Goal: Information Seeking & Learning: Learn about a topic

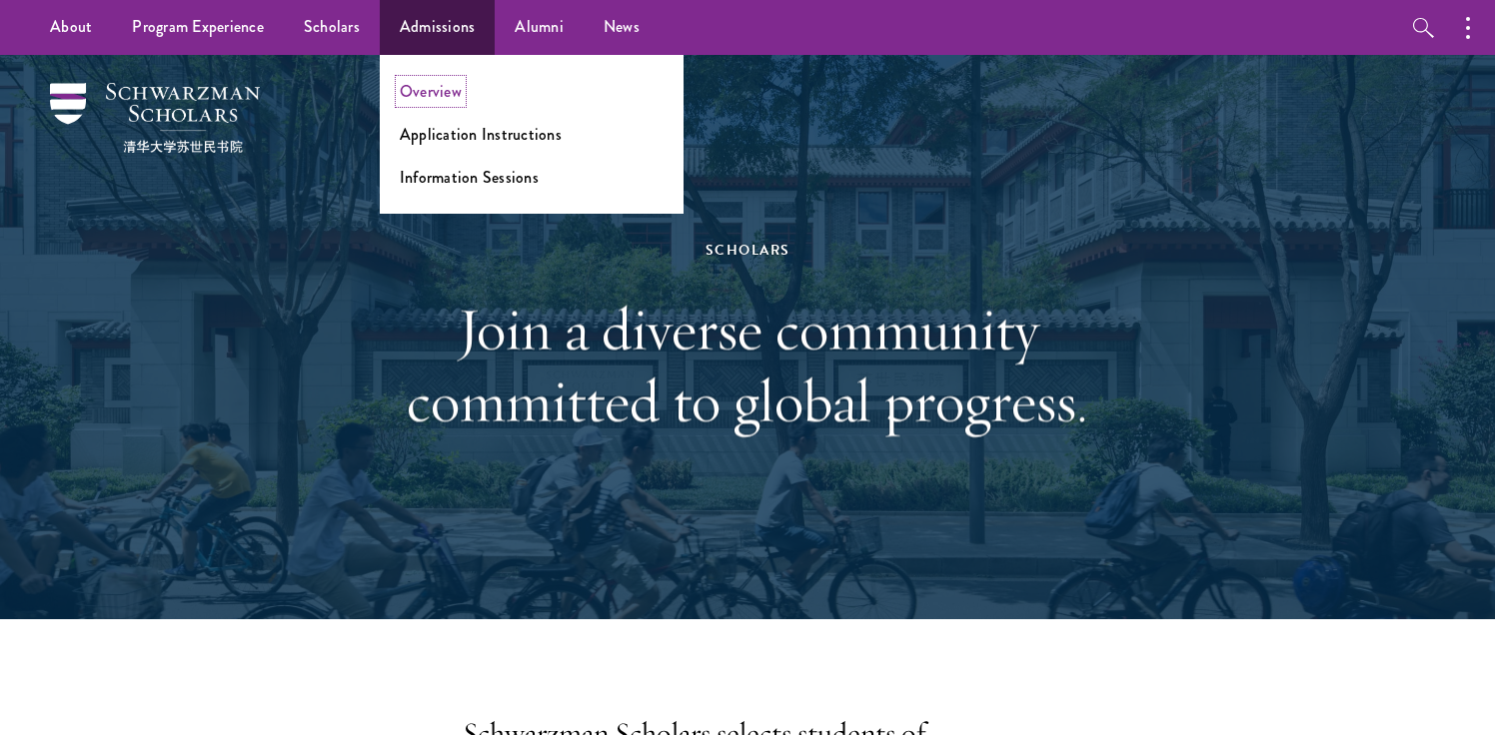
click at [447, 95] on link "Overview" at bounding box center [431, 91] width 62 height 23
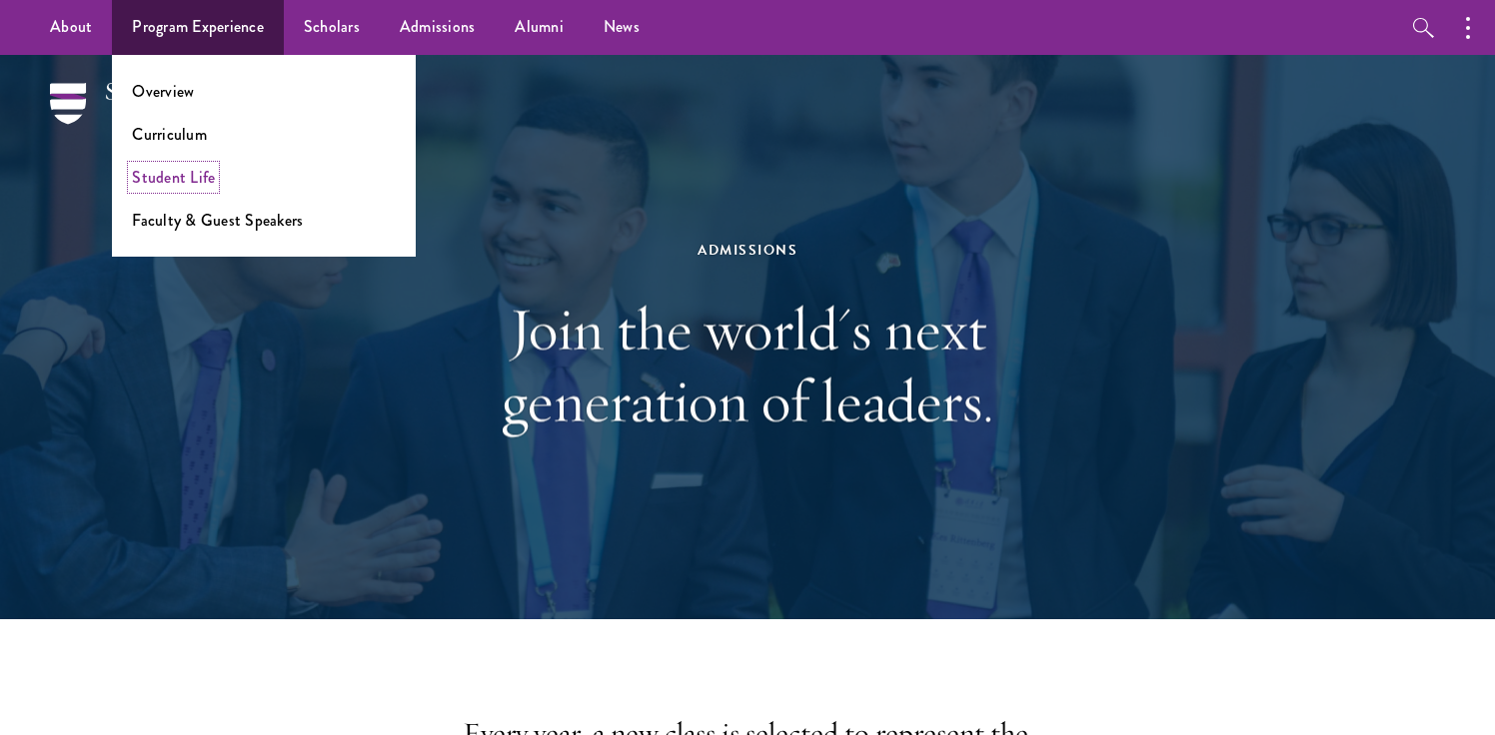
click at [192, 176] on link "Student Life" at bounding box center [173, 177] width 83 height 23
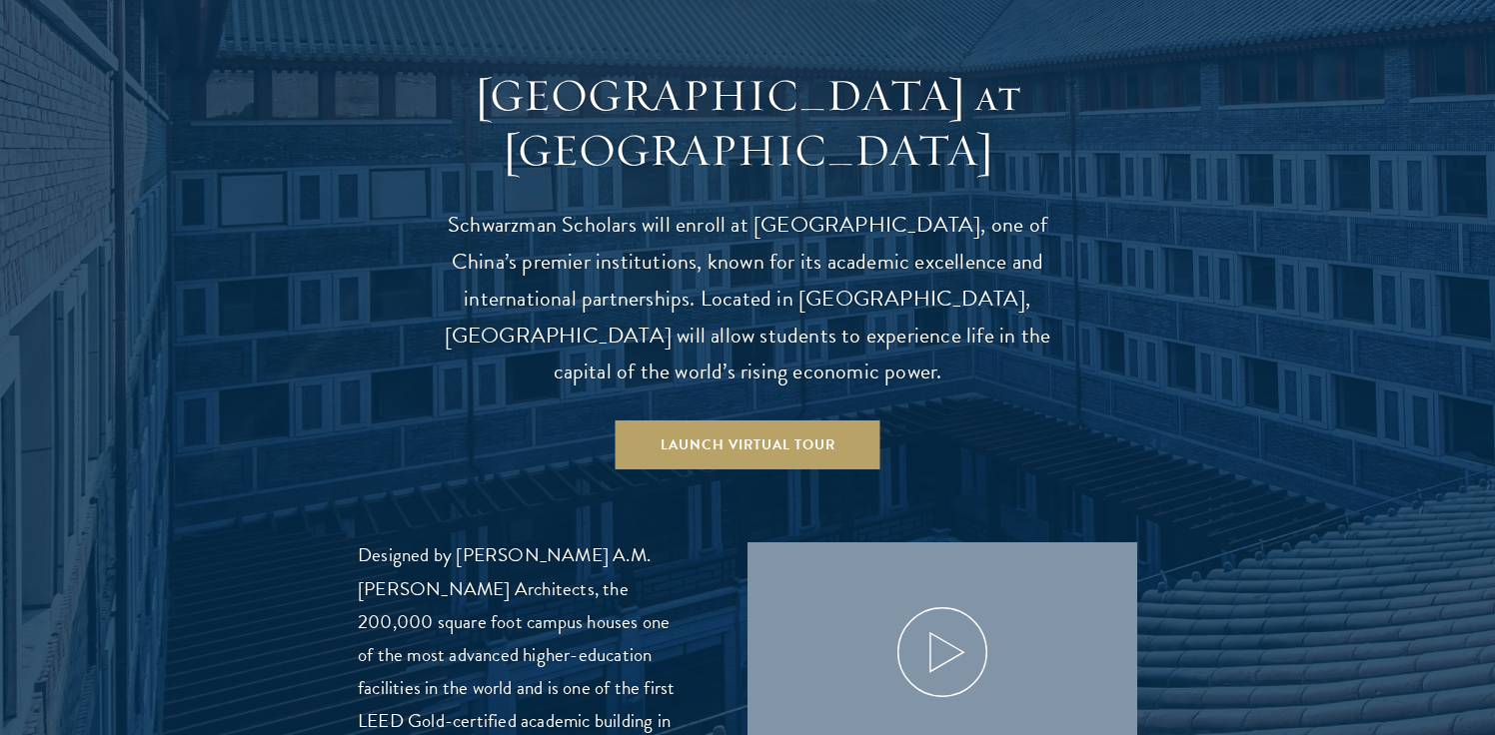
scroll to position [1966, 0]
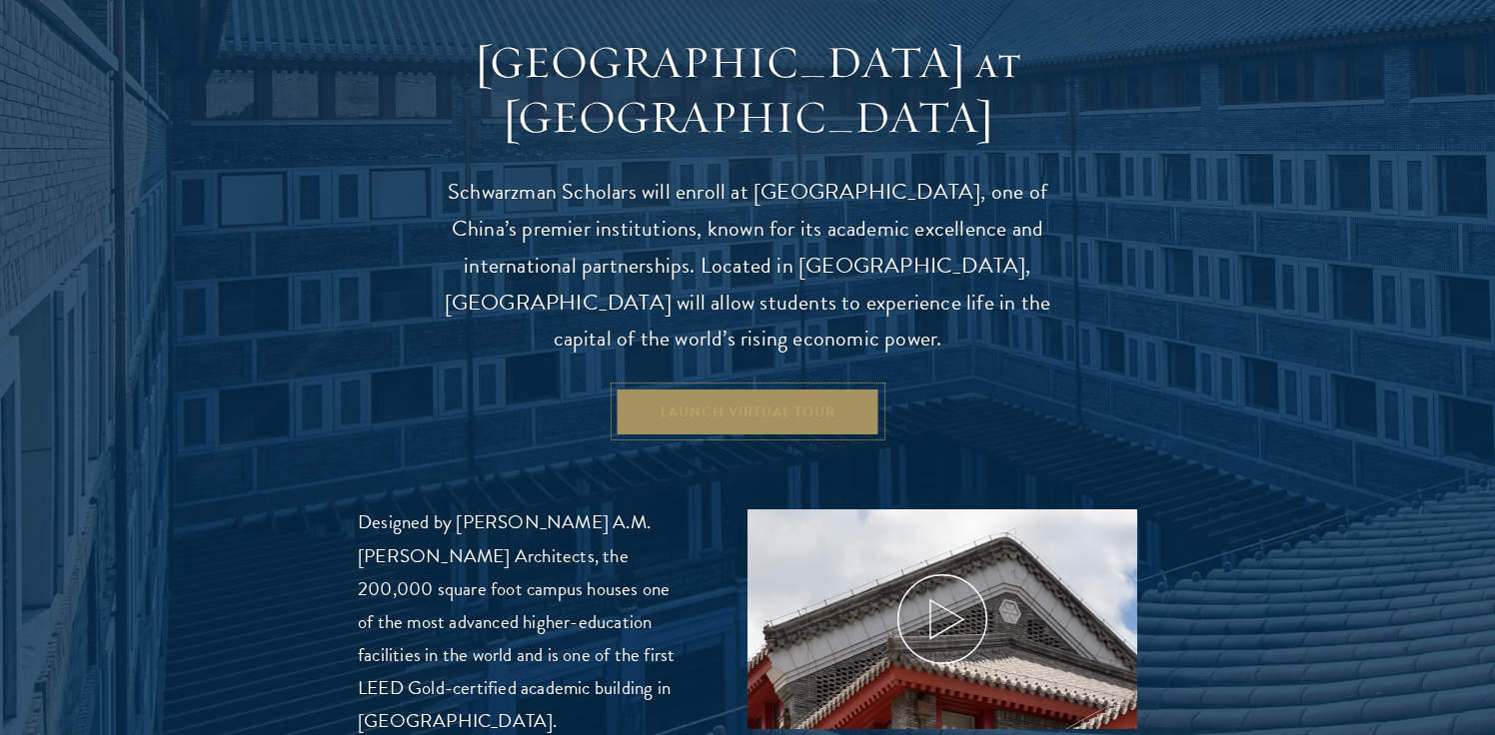
click at [723, 388] on link "Launch Virtual Tour" at bounding box center [747, 412] width 265 height 48
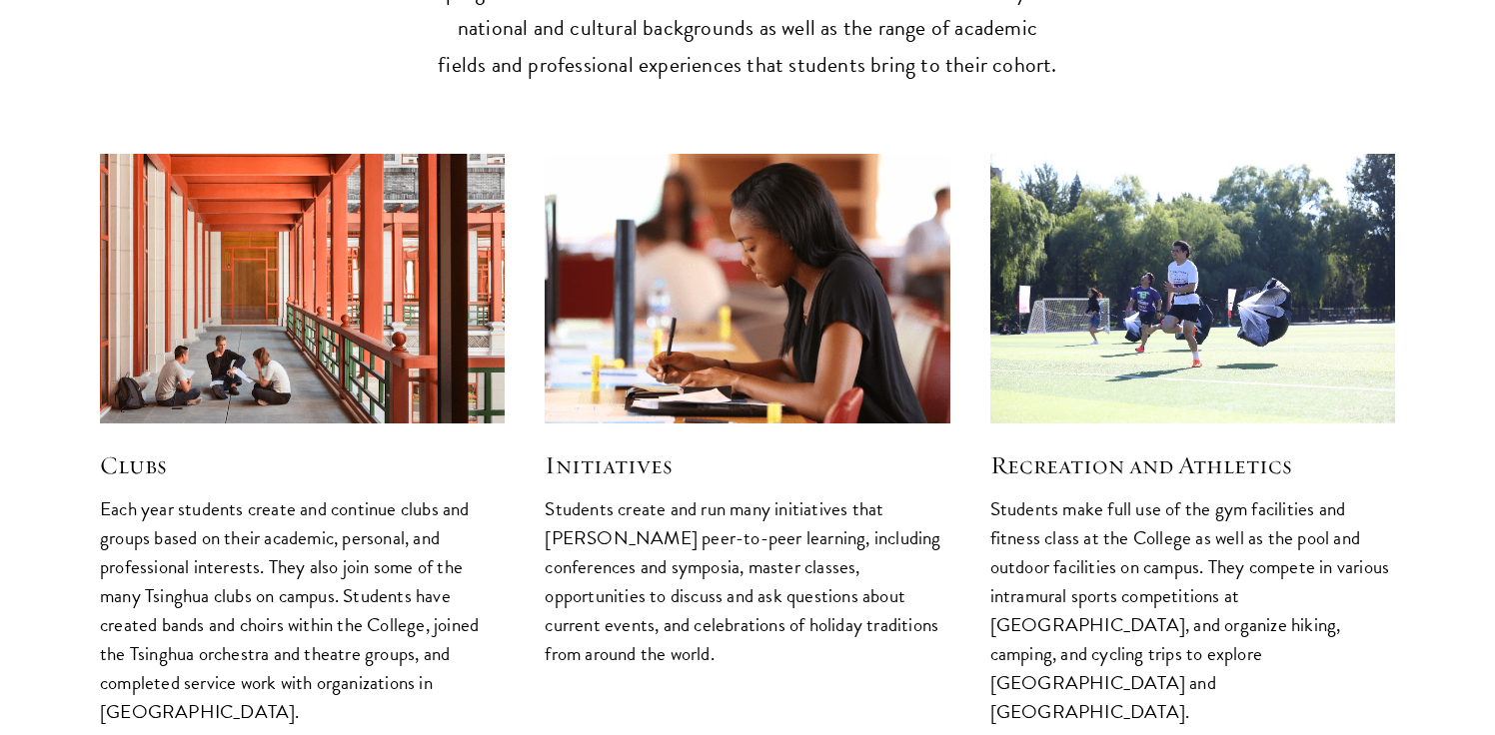
scroll to position [5121, 0]
click at [123, 448] on h5 "Clubs" at bounding box center [302, 465] width 405 height 34
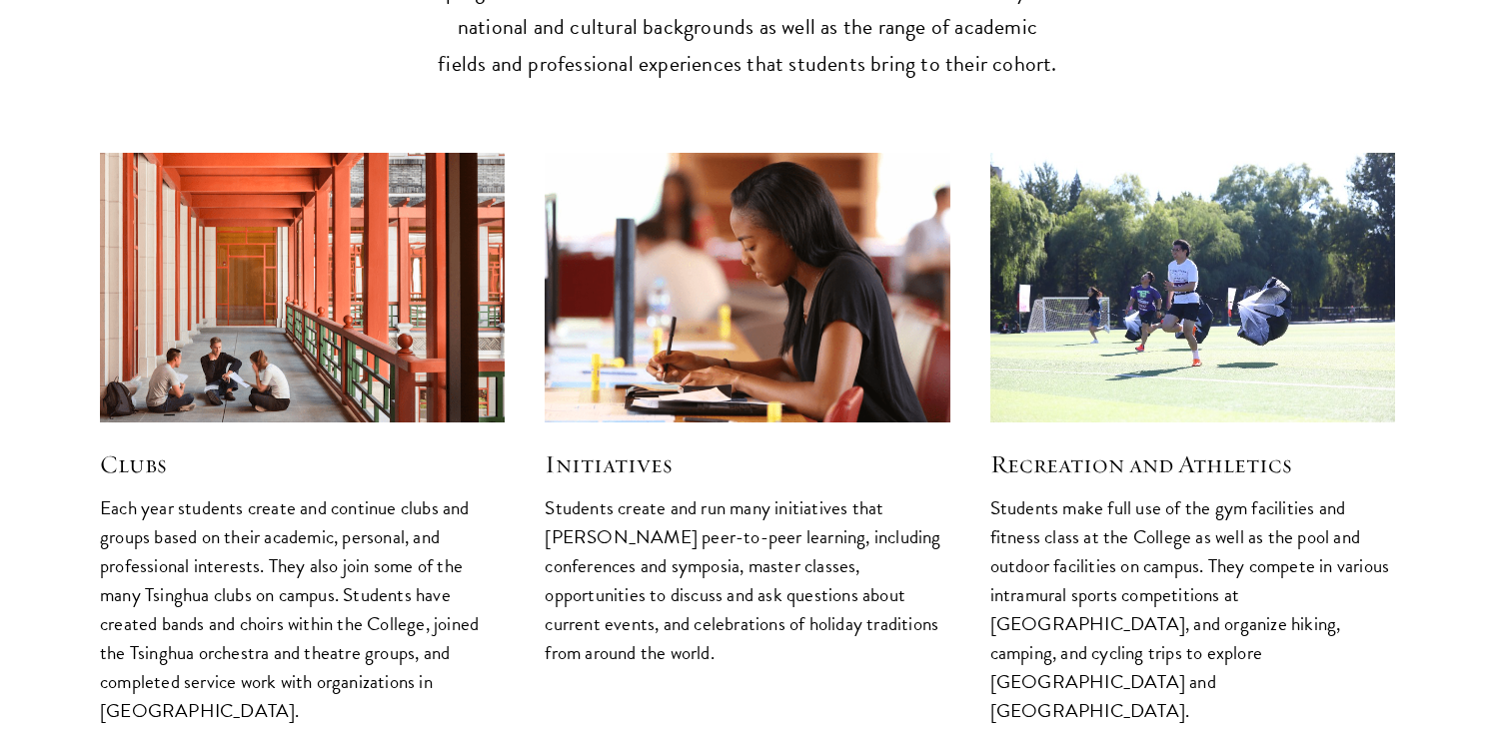
click at [202, 328] on img at bounding box center [302, 287] width 431 height 287
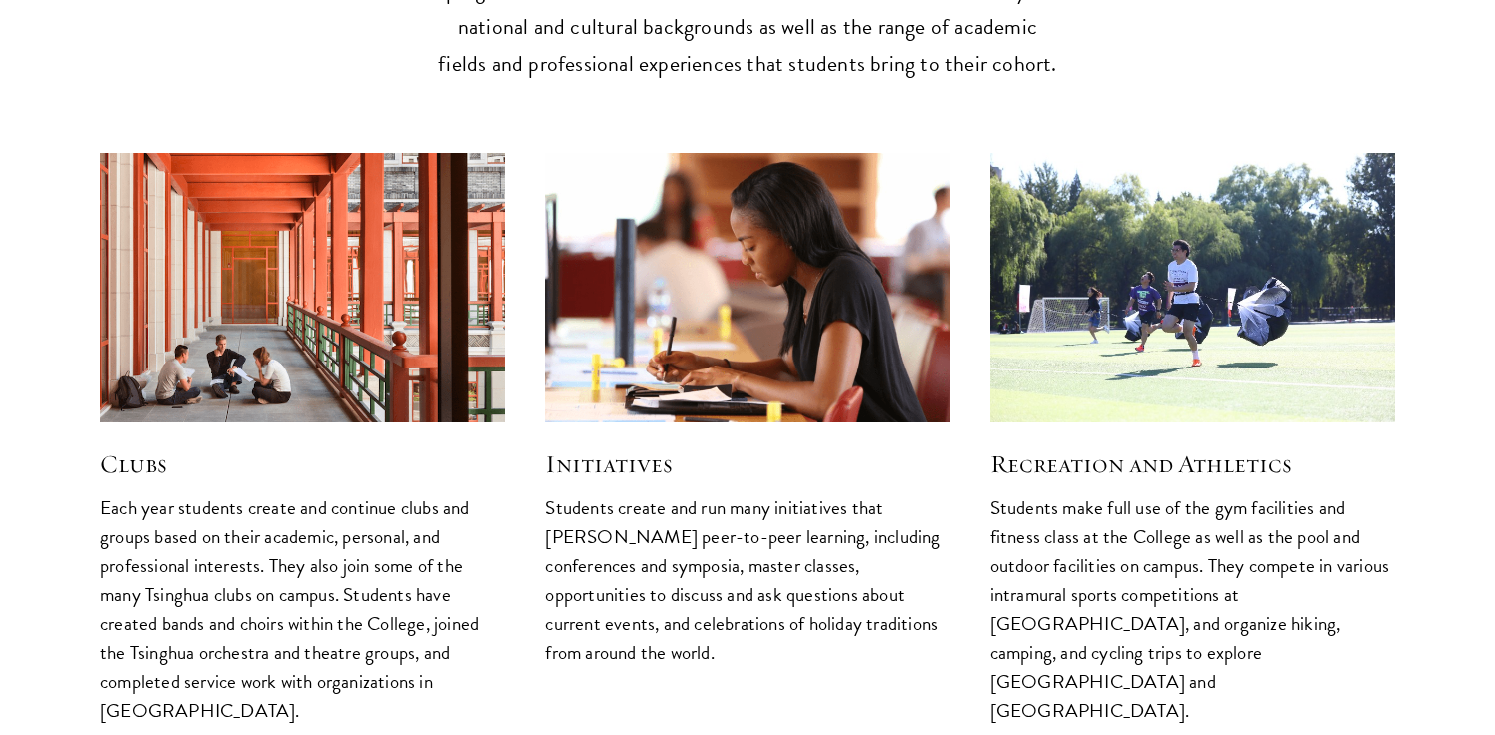
click at [229, 569] on p "Each year students create and continue clubs and groups based on their academic…" at bounding box center [302, 610] width 405 height 233
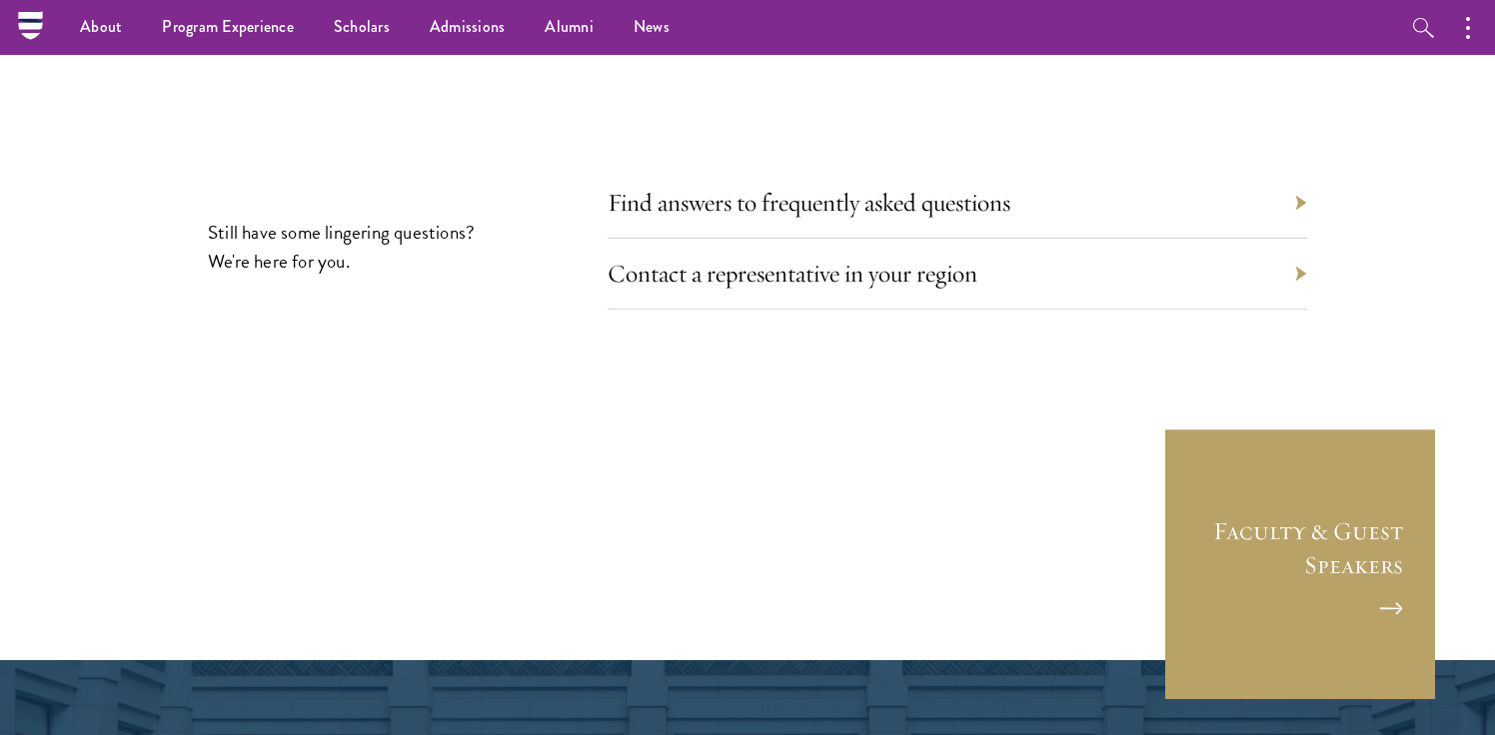
scroll to position [6628, 0]
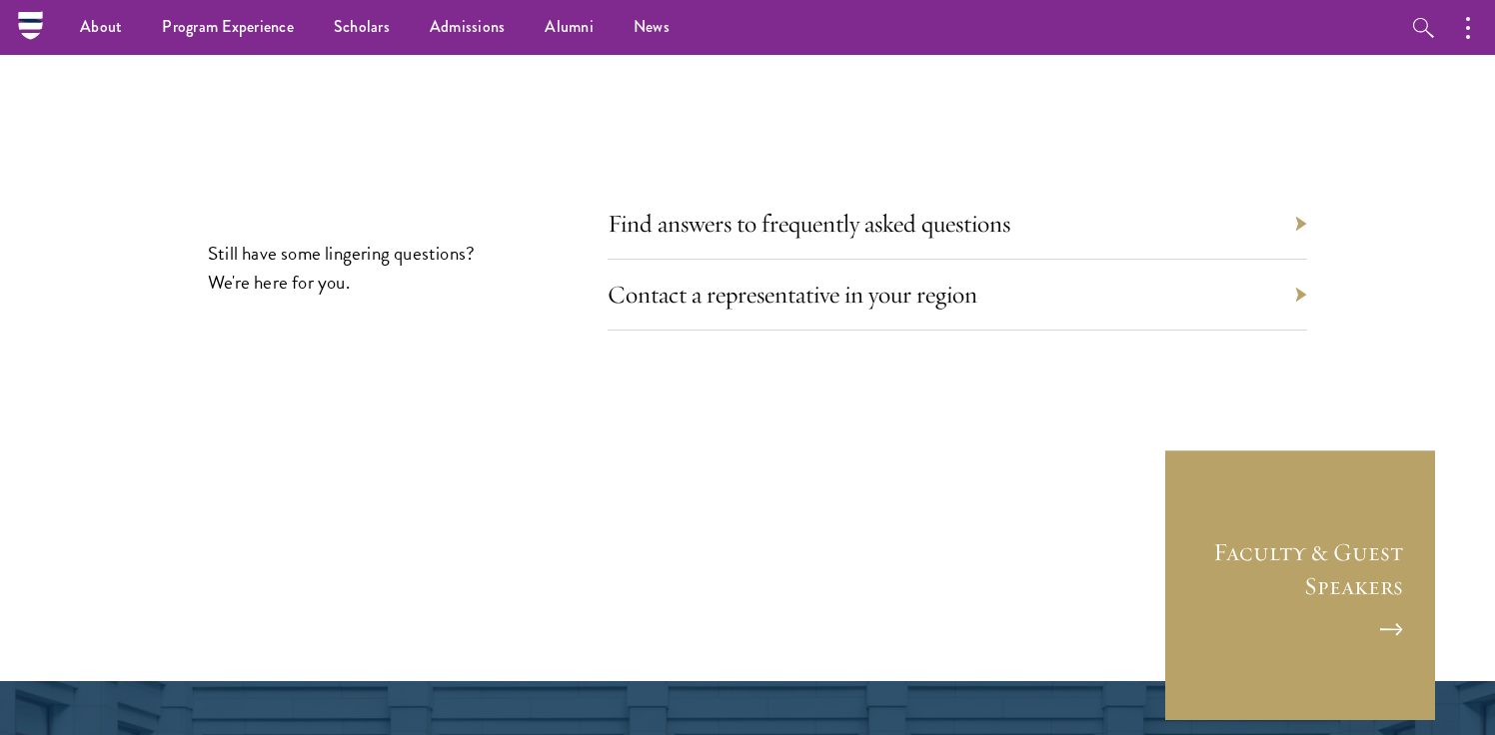
click at [1050, 260] on div "Contact a representative in your region" at bounding box center [956, 295] width 699 height 71
click at [1300, 260] on div "Contact a representative in your region" at bounding box center [956, 295] width 699 height 71
click at [952, 279] on link "Contact a representative in your region" at bounding box center [807, 294] width 370 height 31
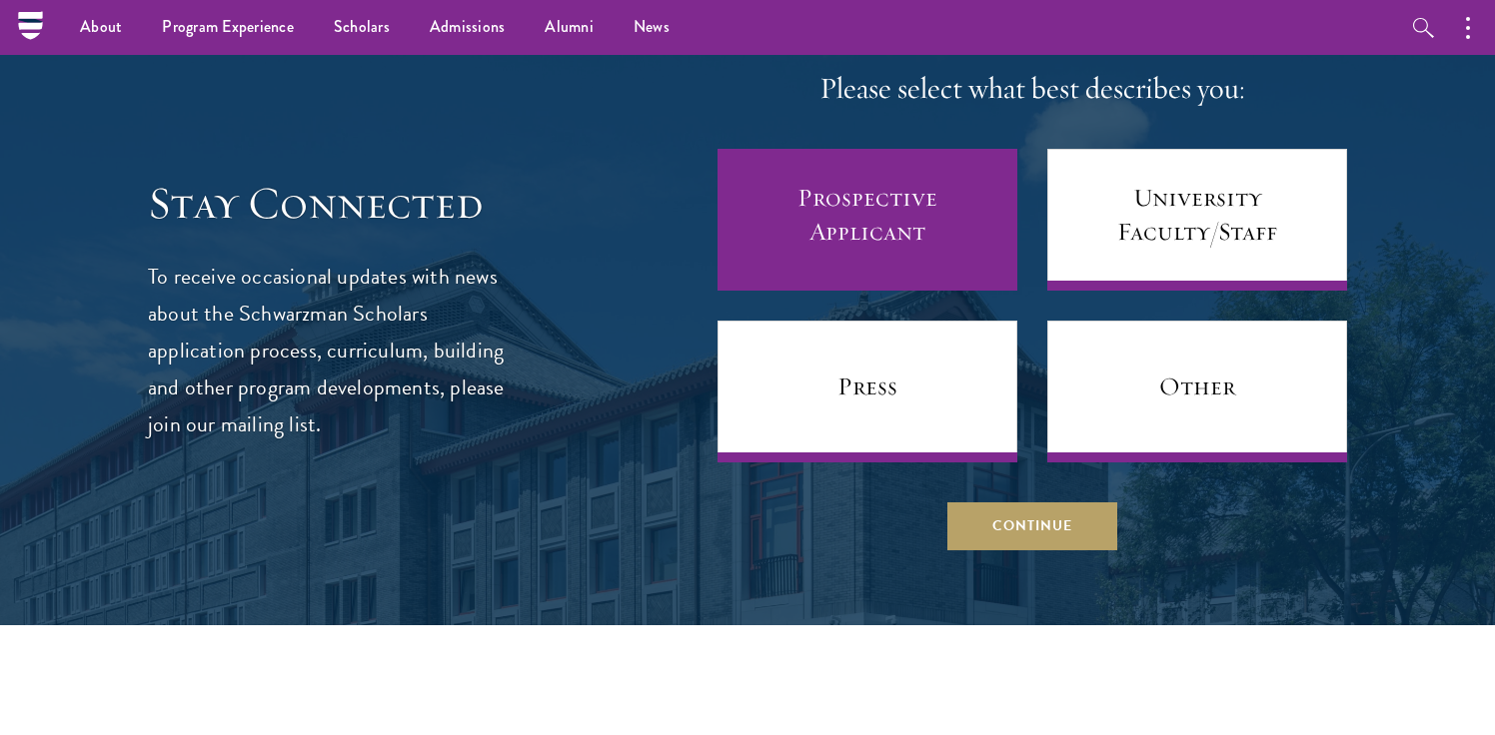
scroll to position [1105, 0]
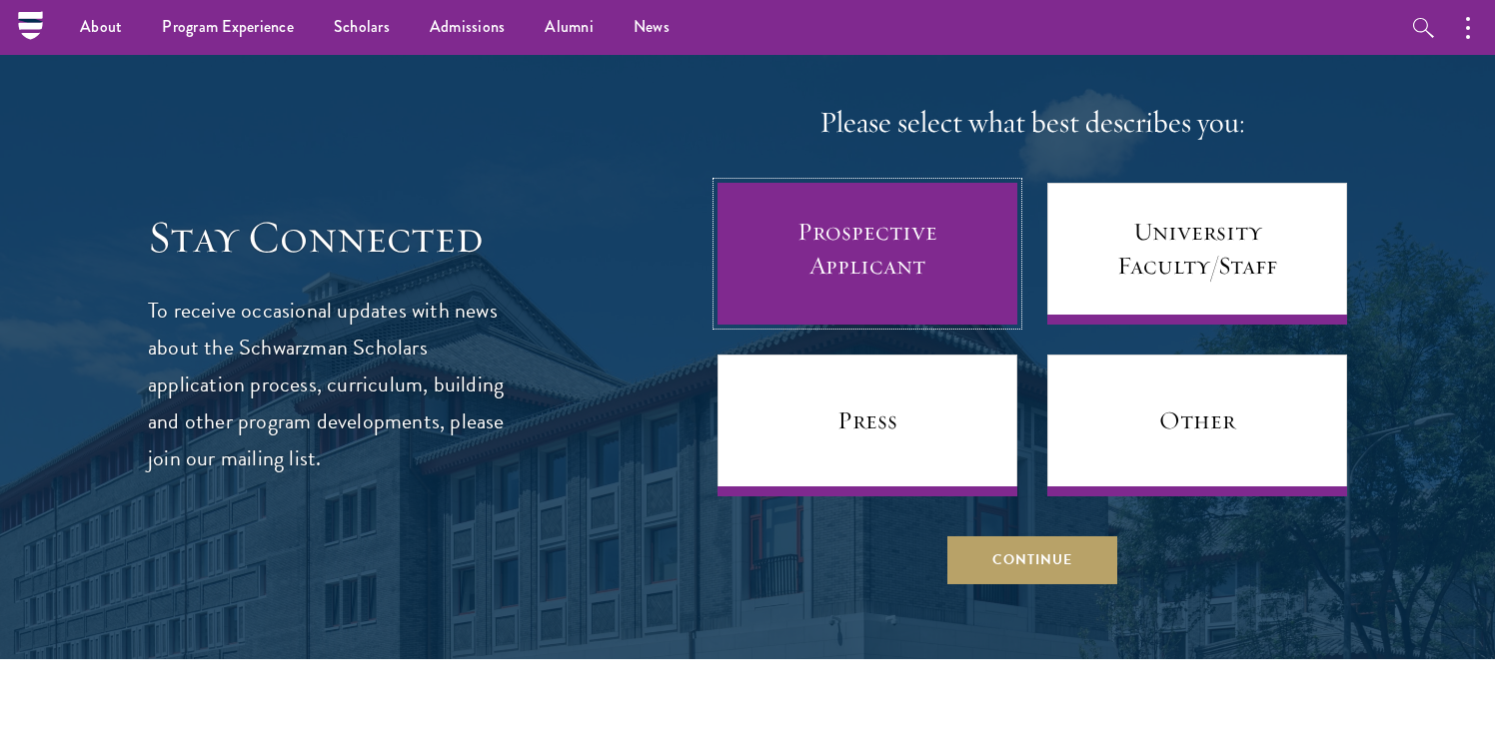
click at [850, 257] on link "Prospective Applicant" at bounding box center [867, 254] width 300 height 142
click at [842, 267] on link "Prospective Applicant" at bounding box center [867, 254] width 300 height 142
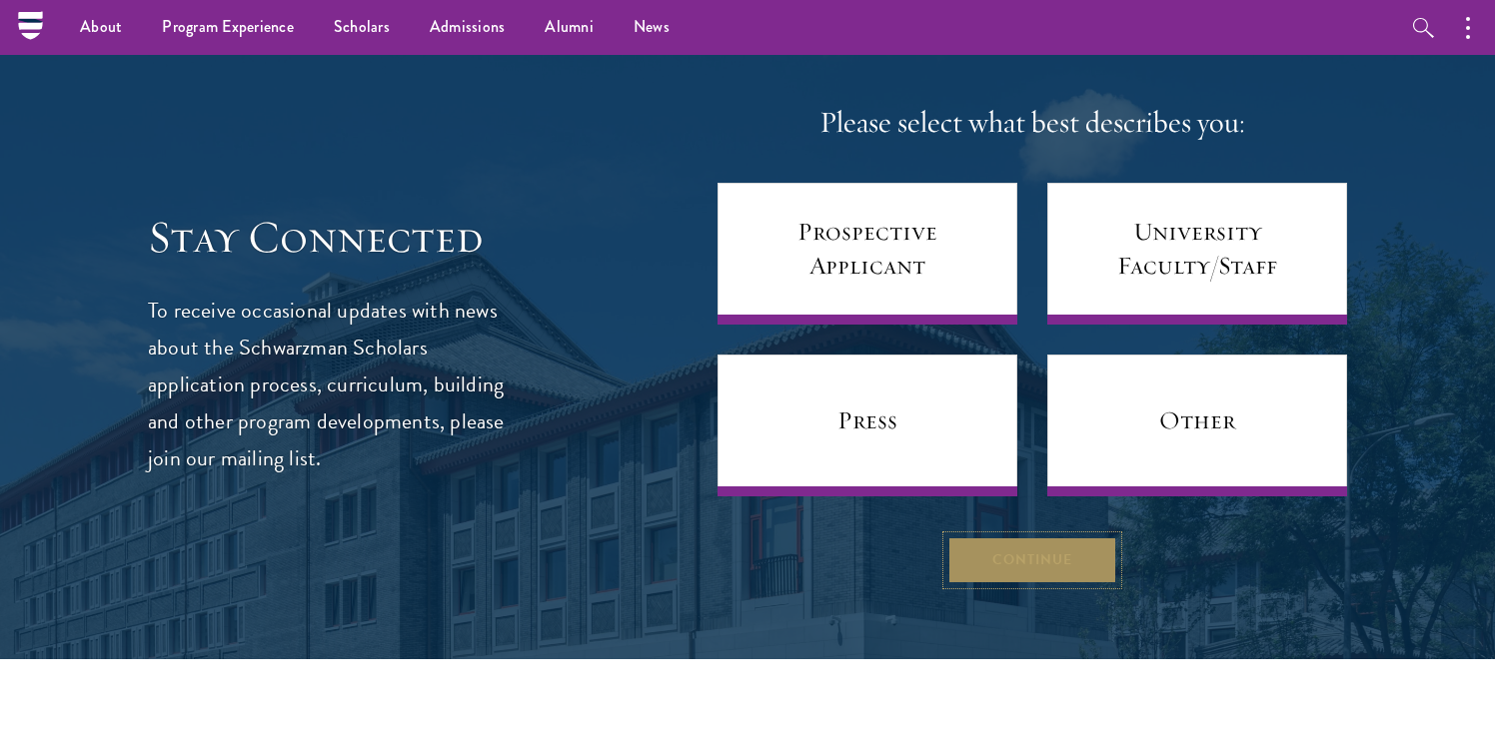
click at [1057, 569] on button "Continue" at bounding box center [1032, 561] width 170 height 48
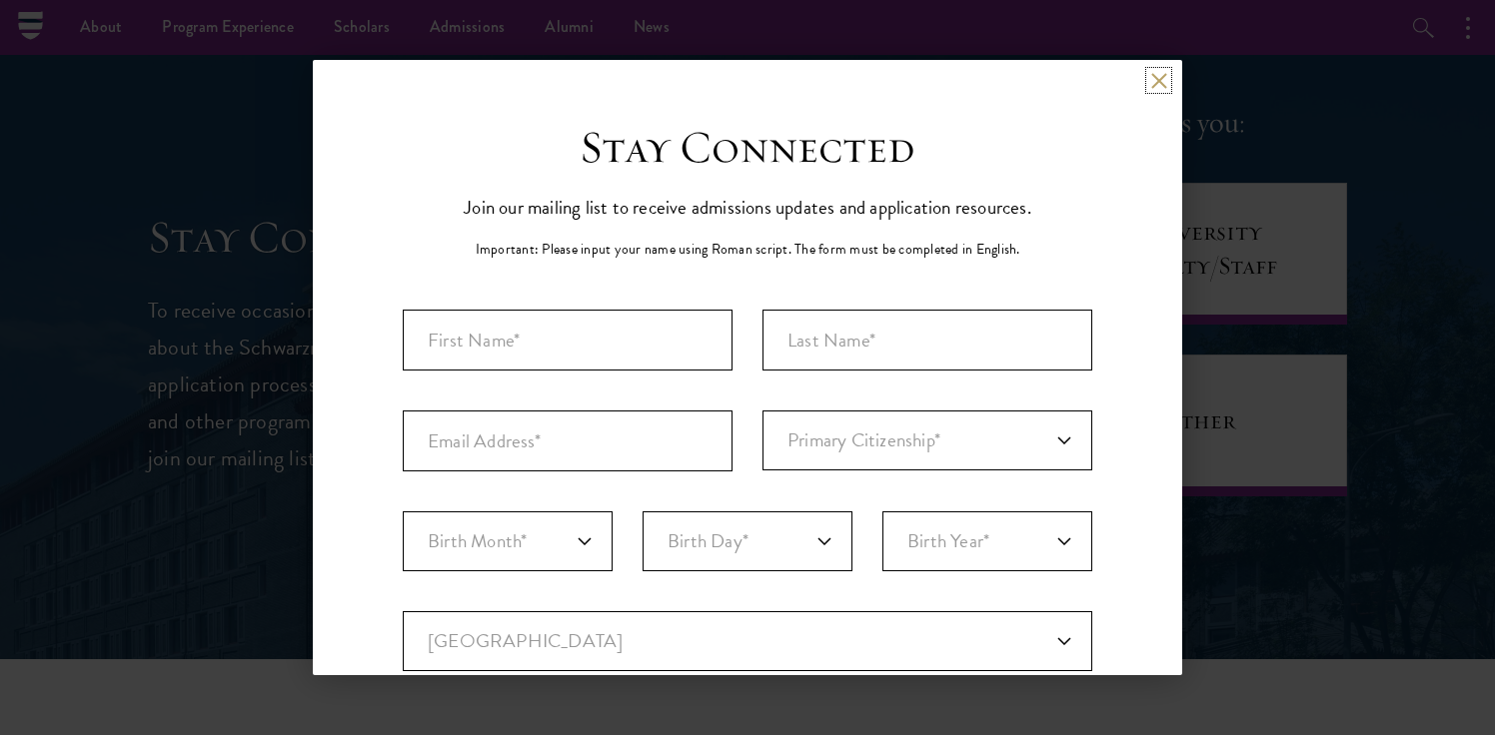
click at [1156, 84] on button at bounding box center [1158, 80] width 17 height 17
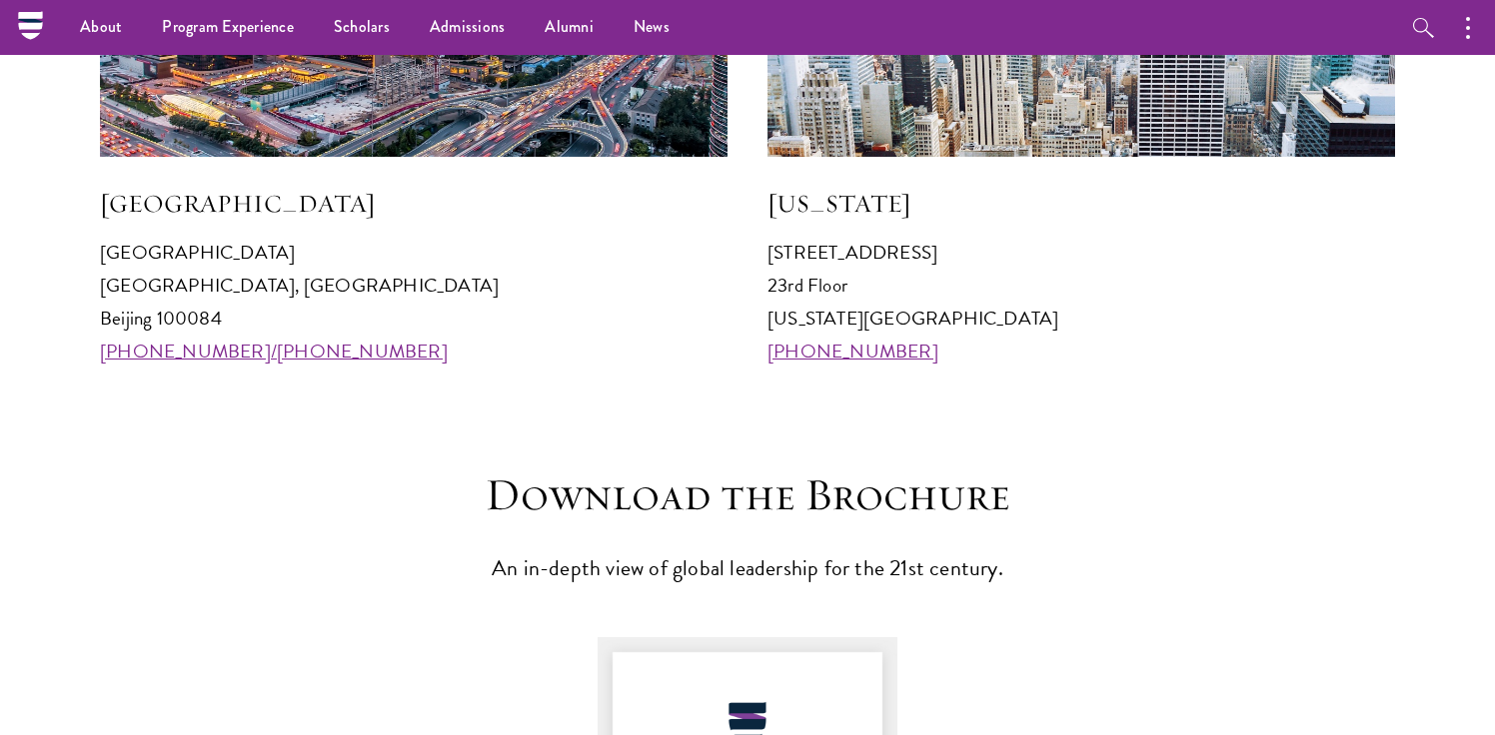
scroll to position [2092, 0]
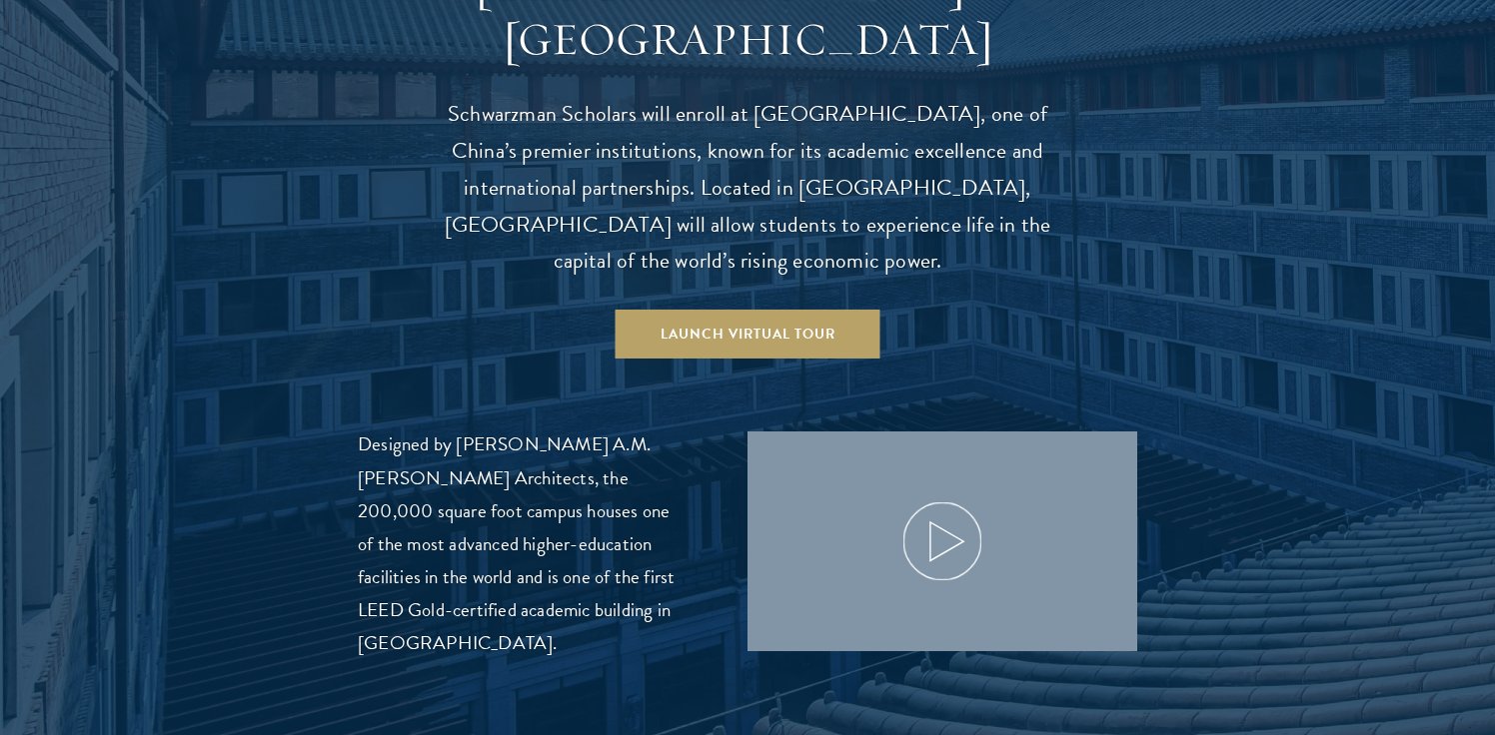
scroll to position [2047, 0]
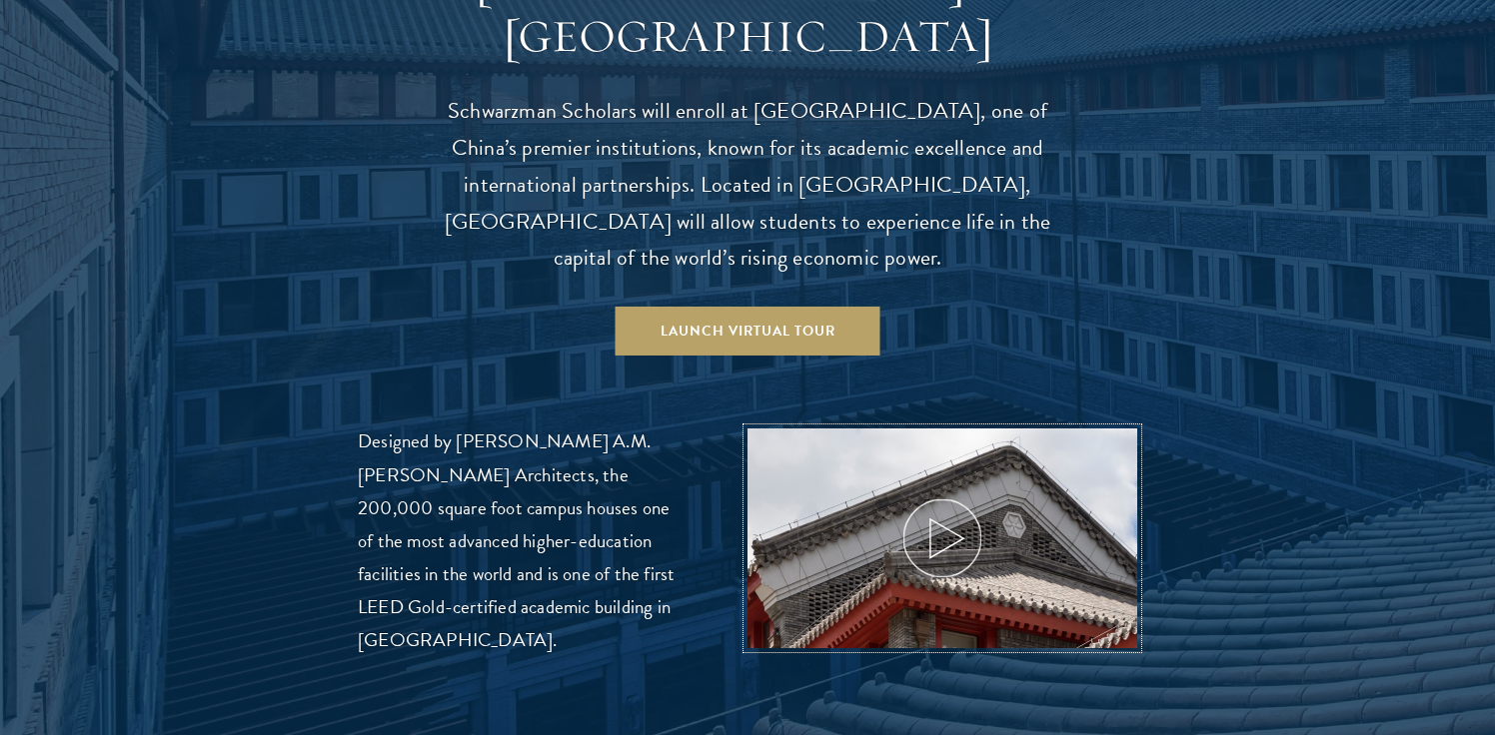
click at [960, 509] on icon at bounding box center [942, 539] width 90 height 90
